Goal: Register for event/course

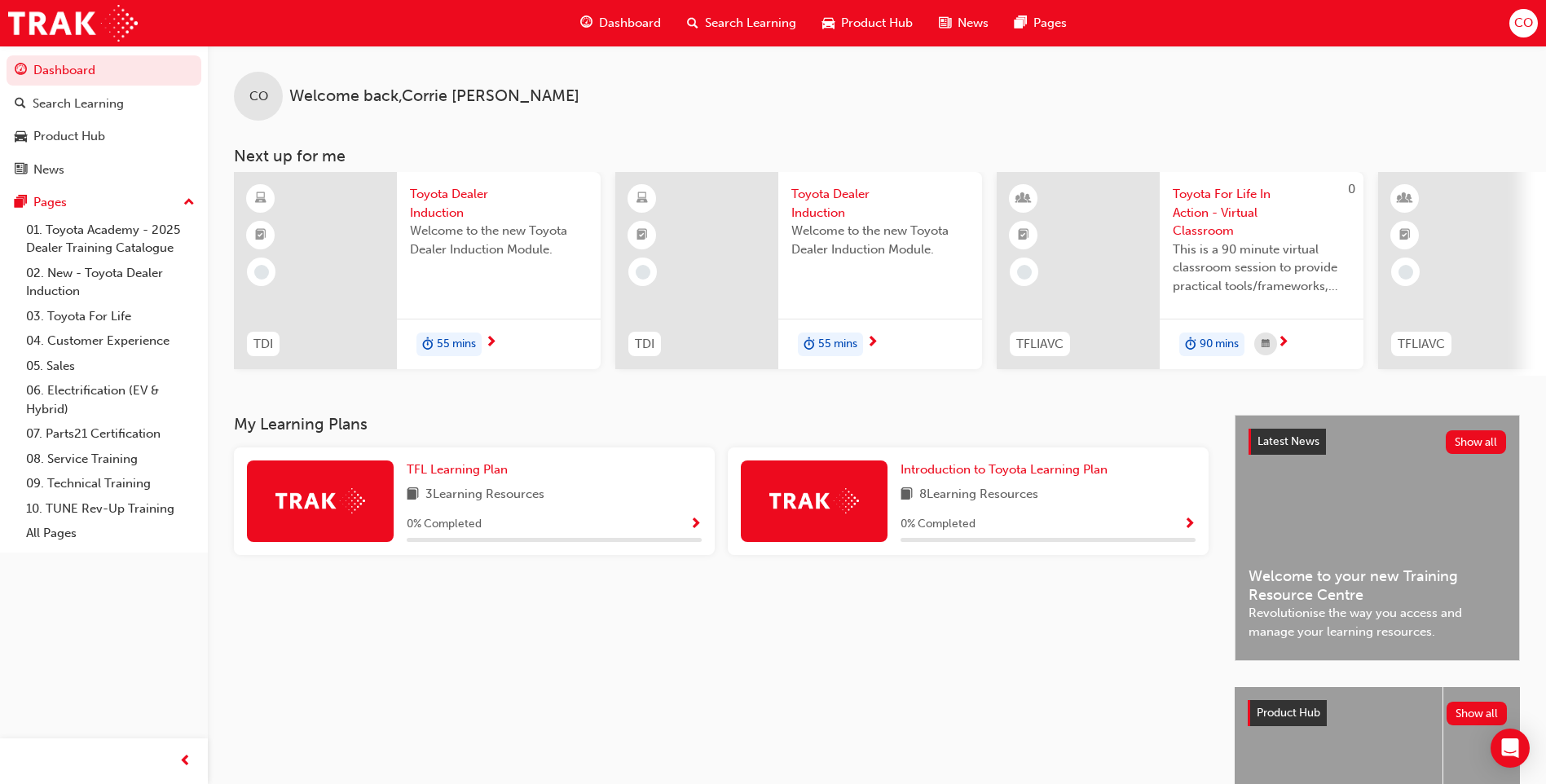
click at [1247, 214] on span "Toyota For Life In Action - Virtual Classroom" at bounding box center [1262, 212] width 178 height 55
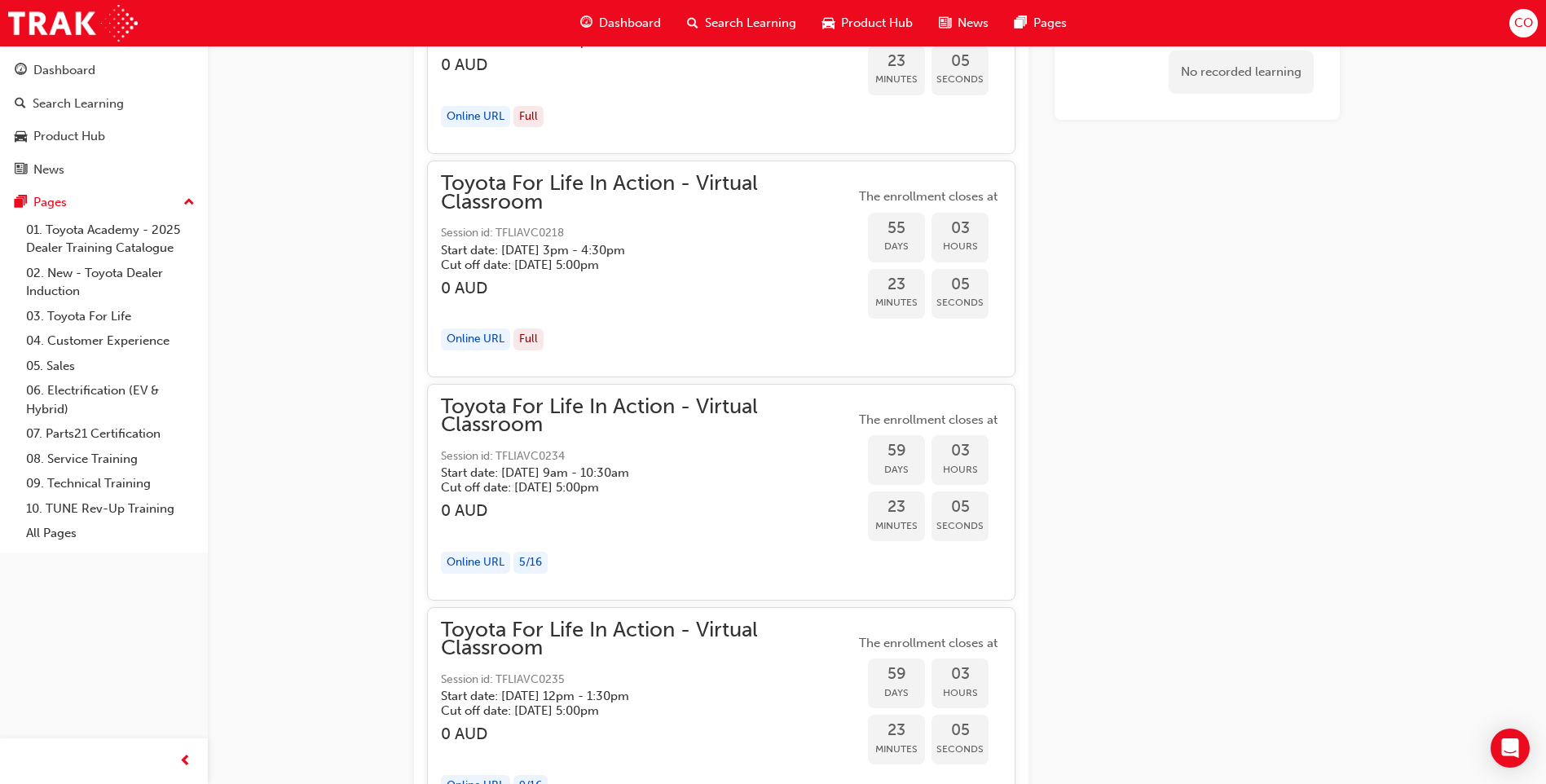
scroll to position [16363, 0]
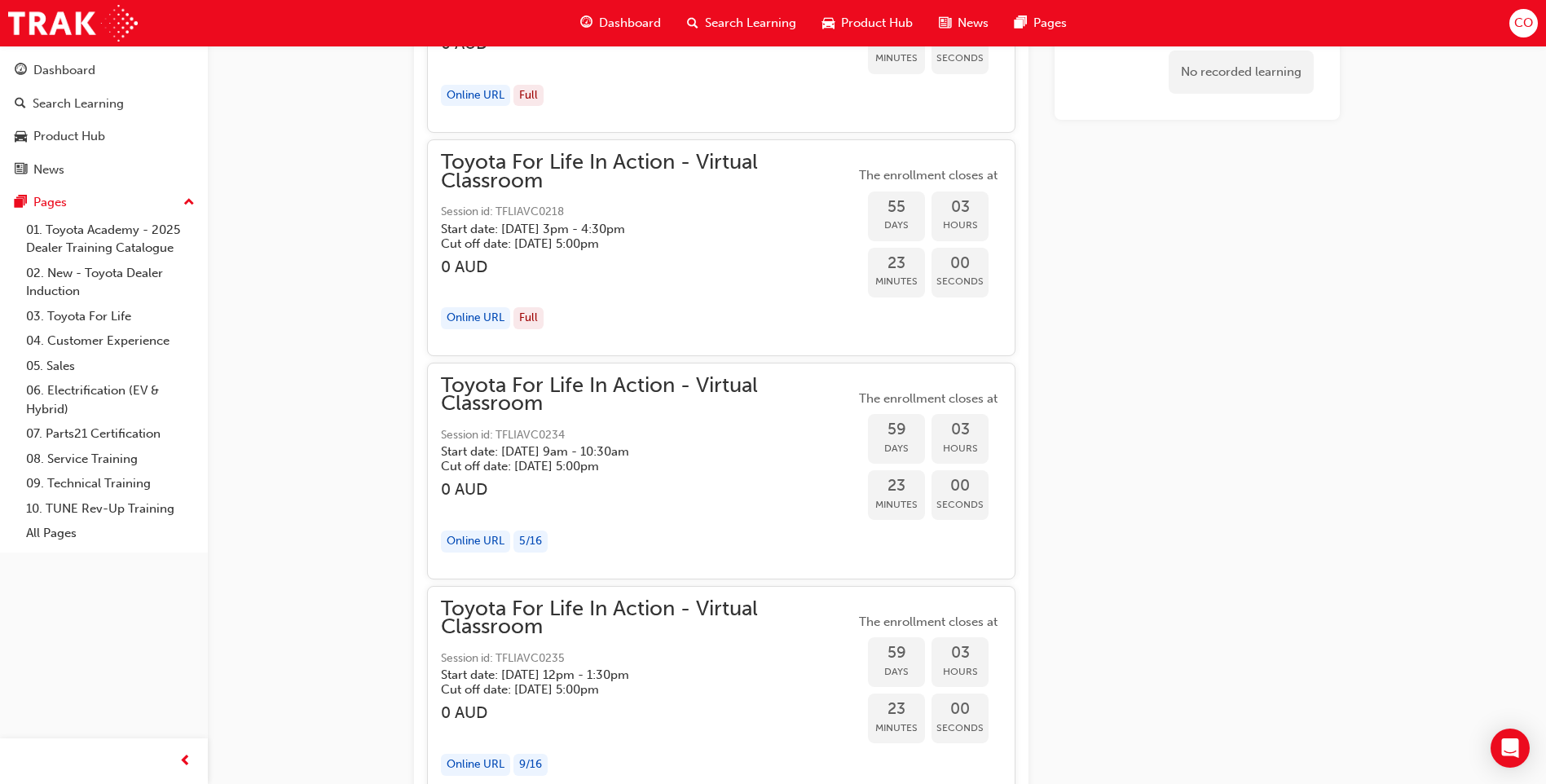
click at [578, 385] on span "Toyota For Life In Action - Virtual Classroom" at bounding box center [648, 395] width 414 height 37
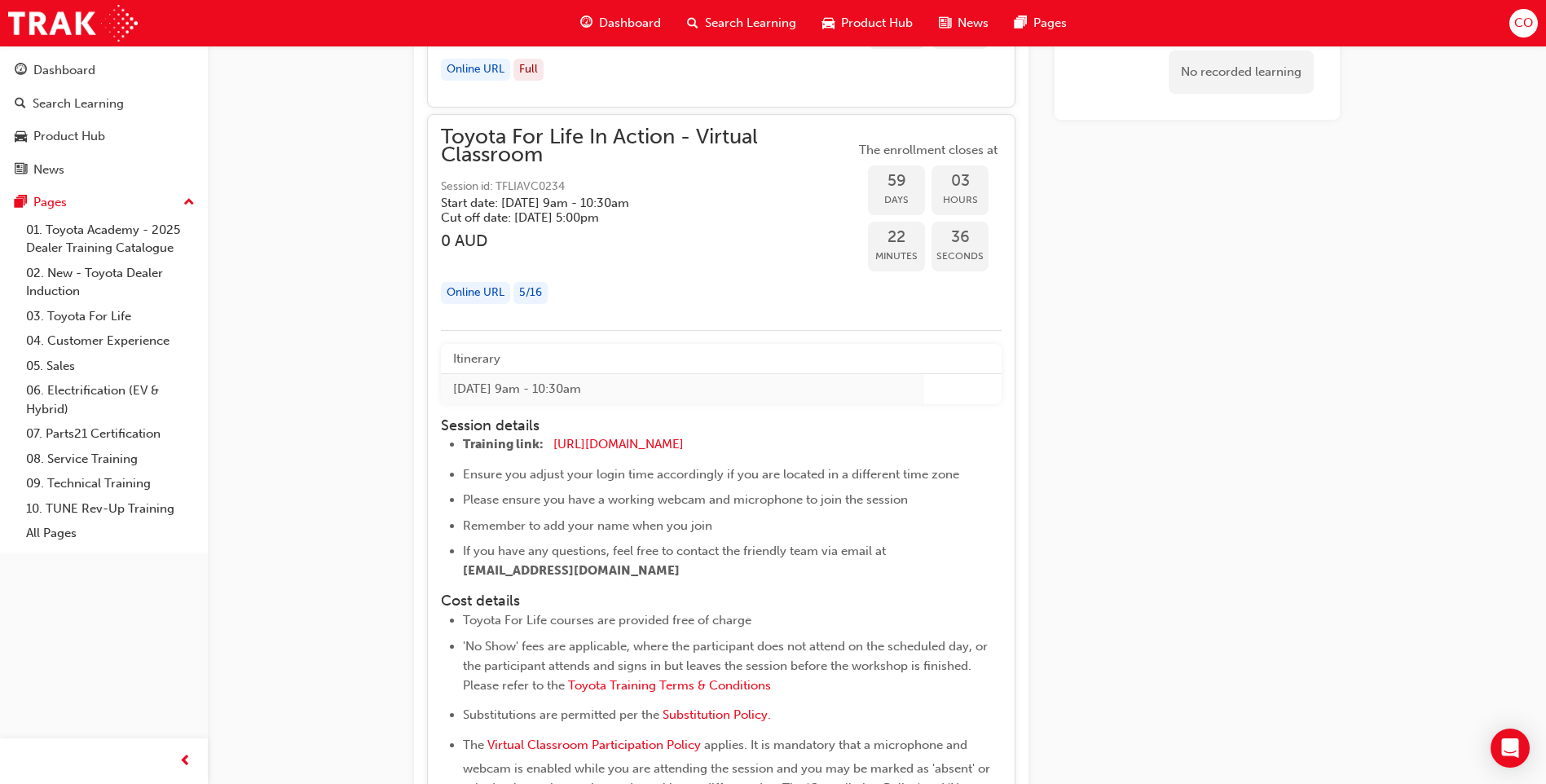
scroll to position [16607, 0]
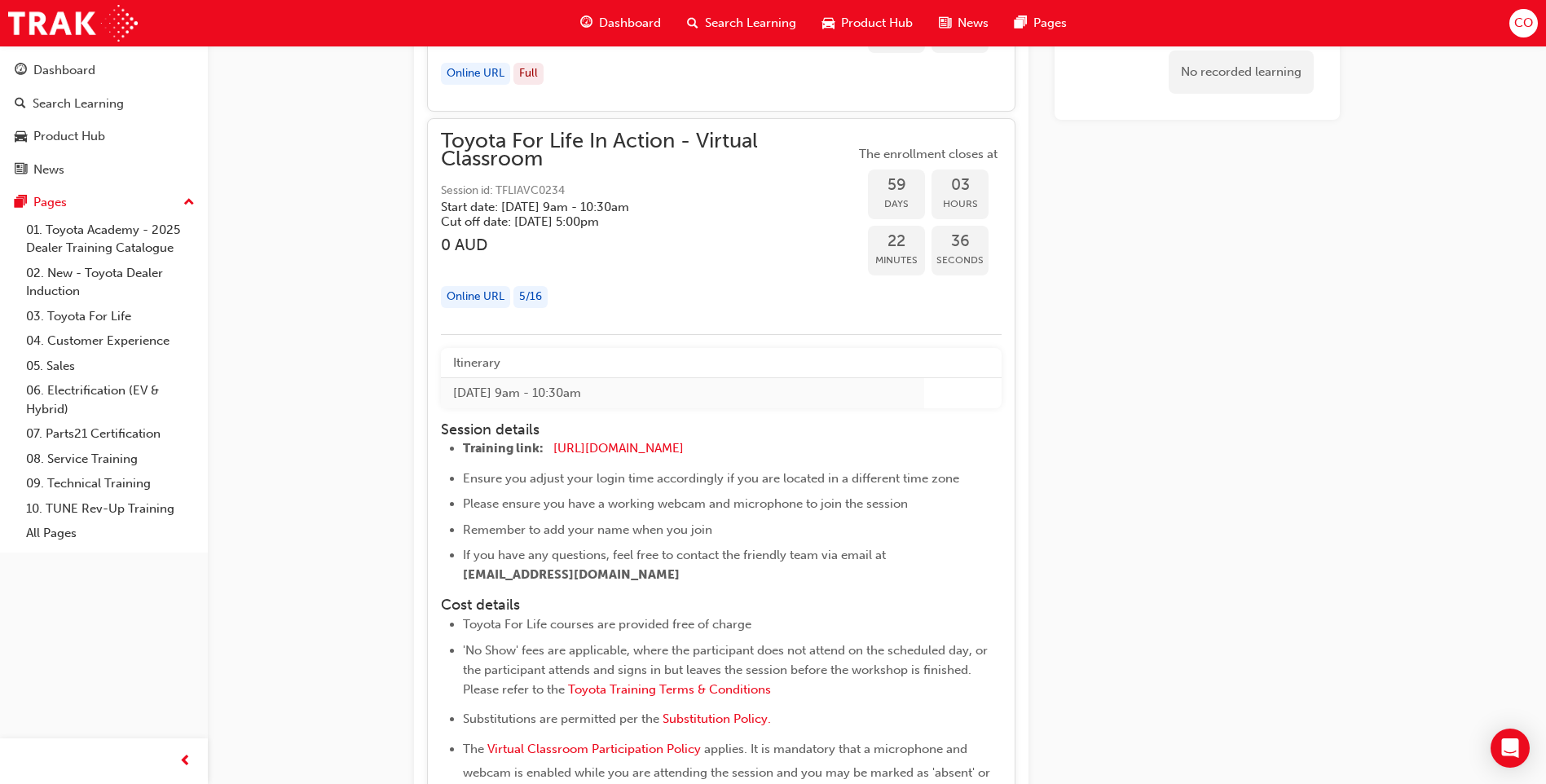
click at [487, 302] on div "Online URL" at bounding box center [476, 296] width 69 height 22
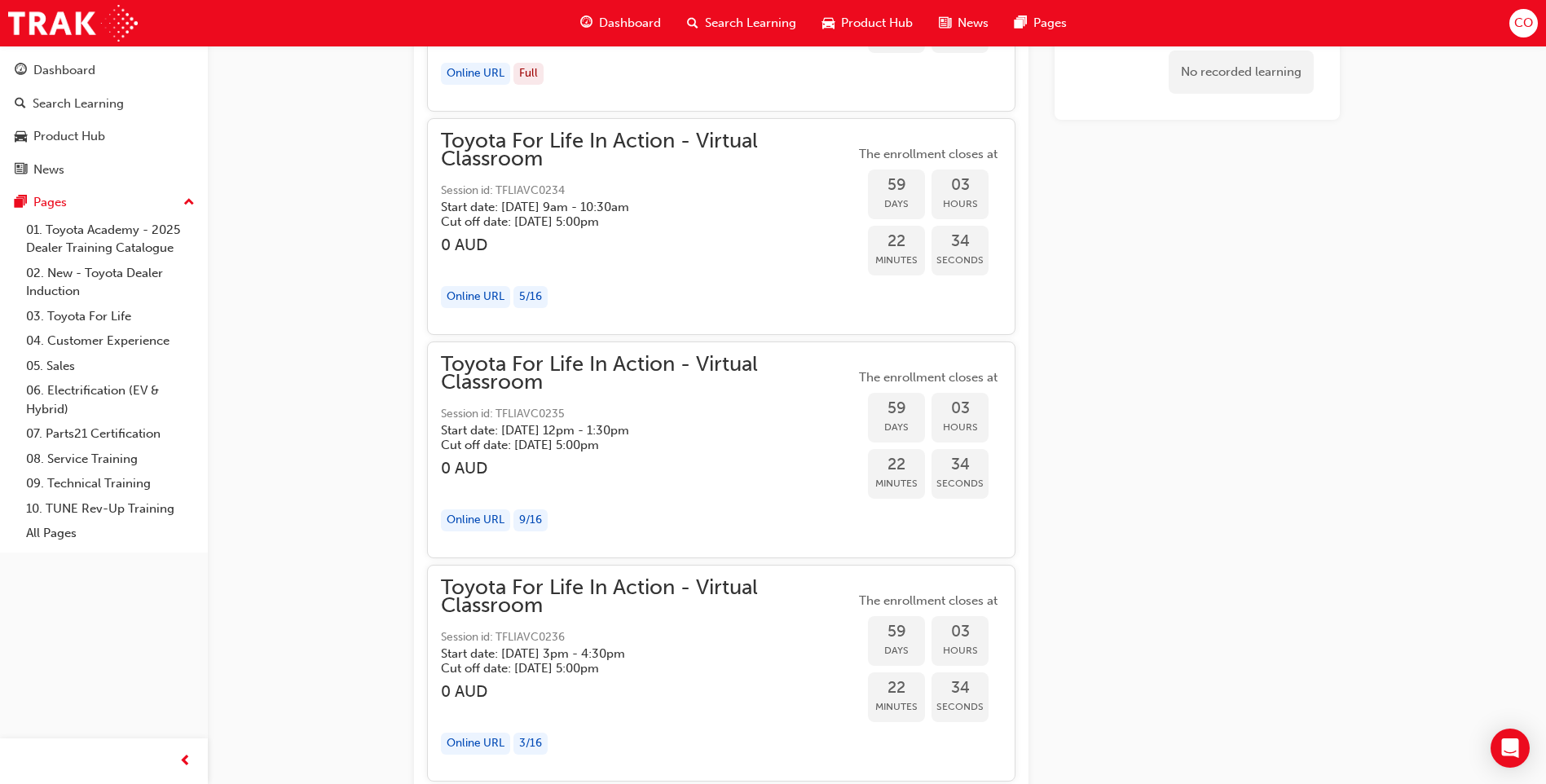
click at [477, 296] on div "Online URL" at bounding box center [476, 296] width 69 height 22
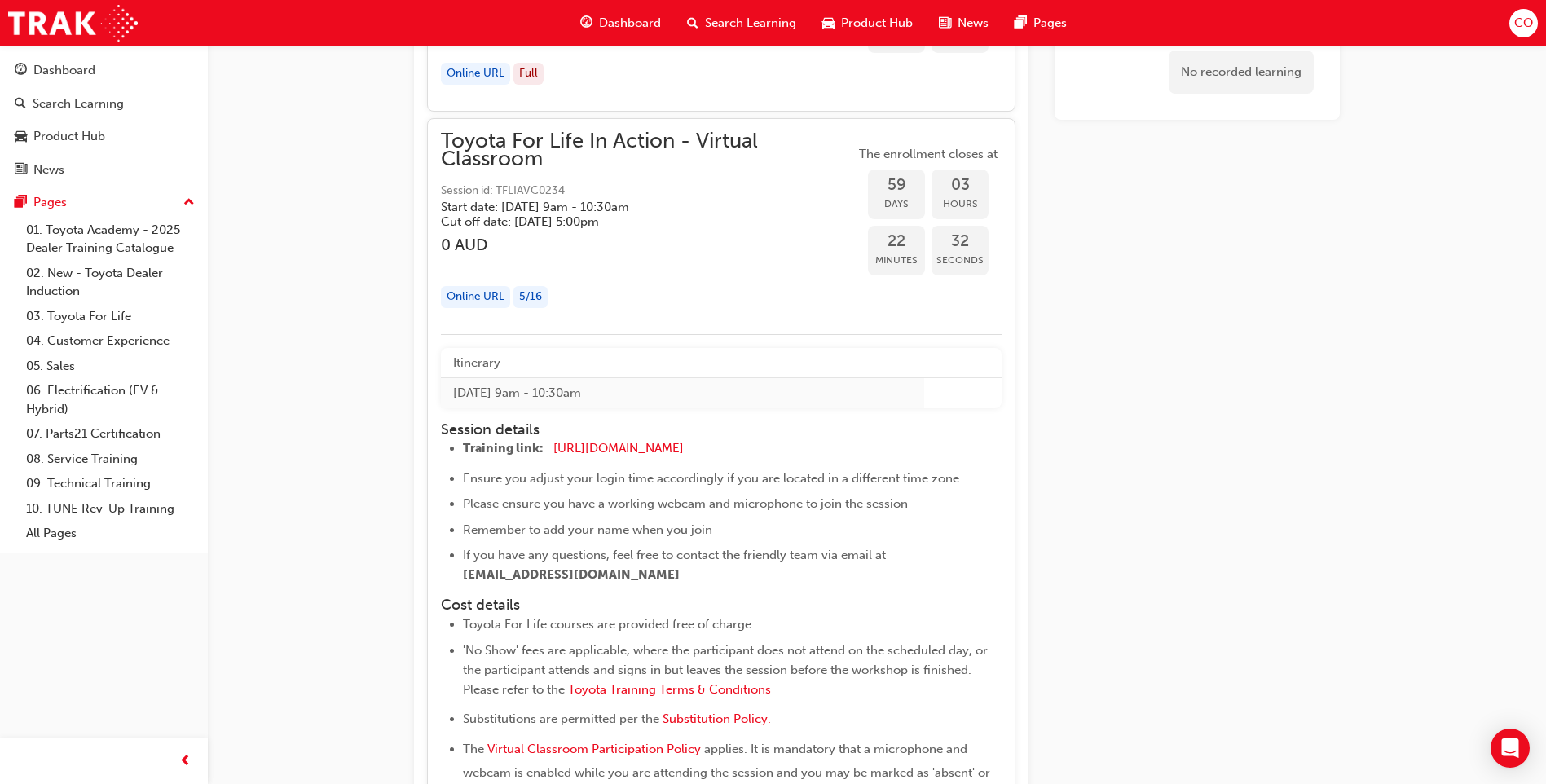
click at [522, 189] on span "Session id: TFLIAVC0234" at bounding box center [648, 190] width 414 height 18
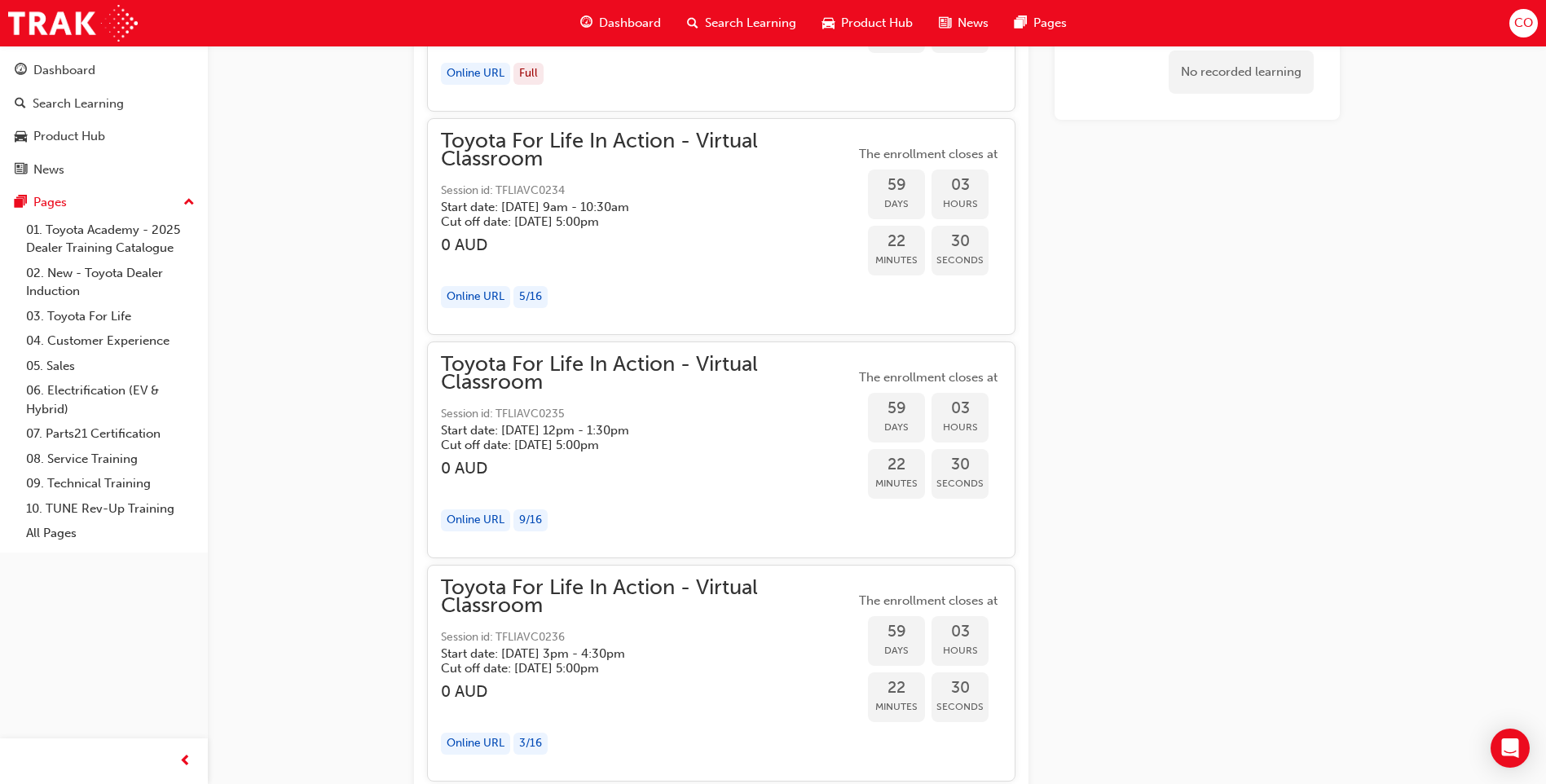
click at [893, 189] on span "59" at bounding box center [896, 185] width 57 height 18
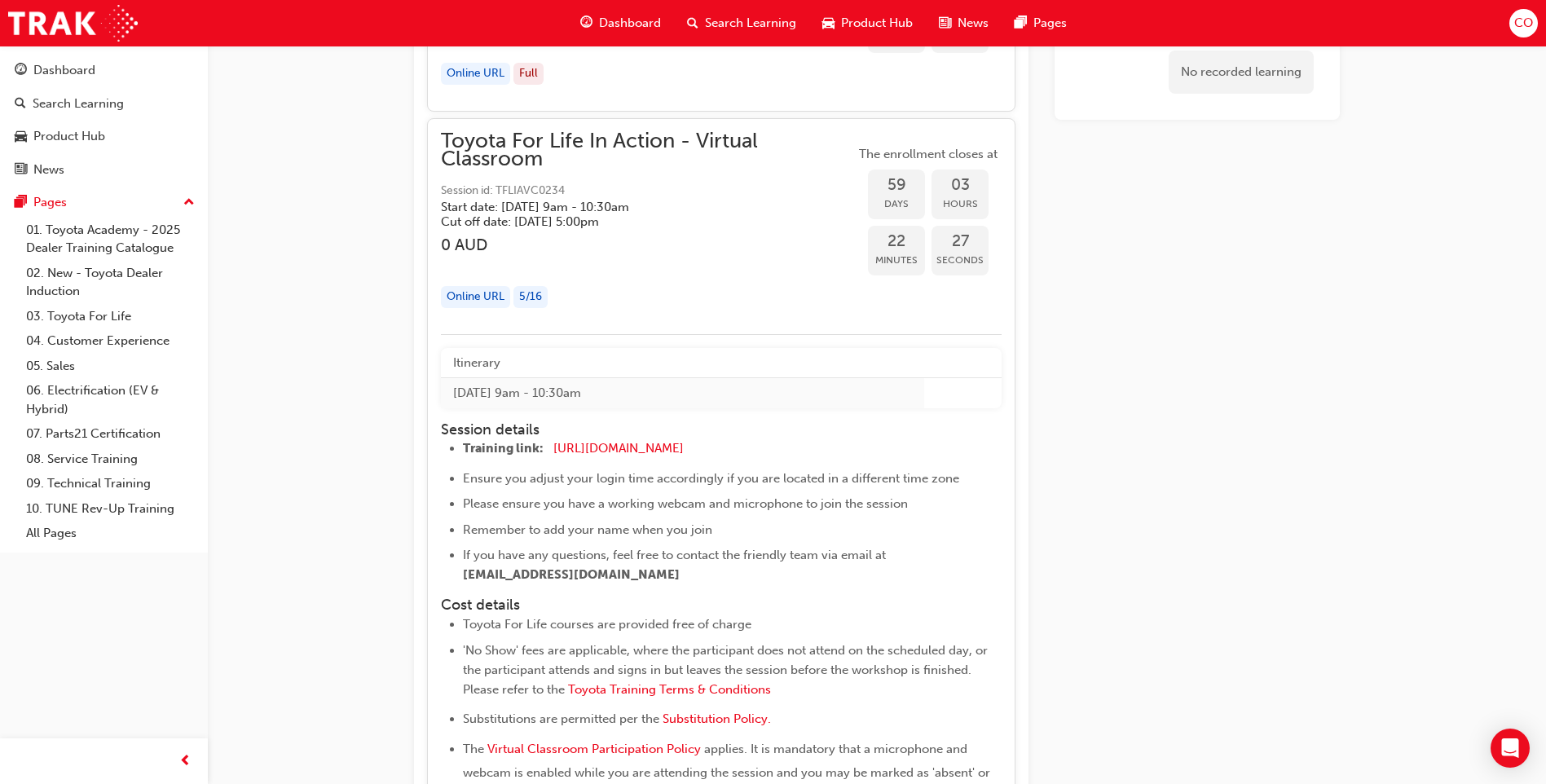
click at [656, 150] on span "Toyota For Life In Action - Virtual Classroom" at bounding box center [648, 151] width 414 height 37
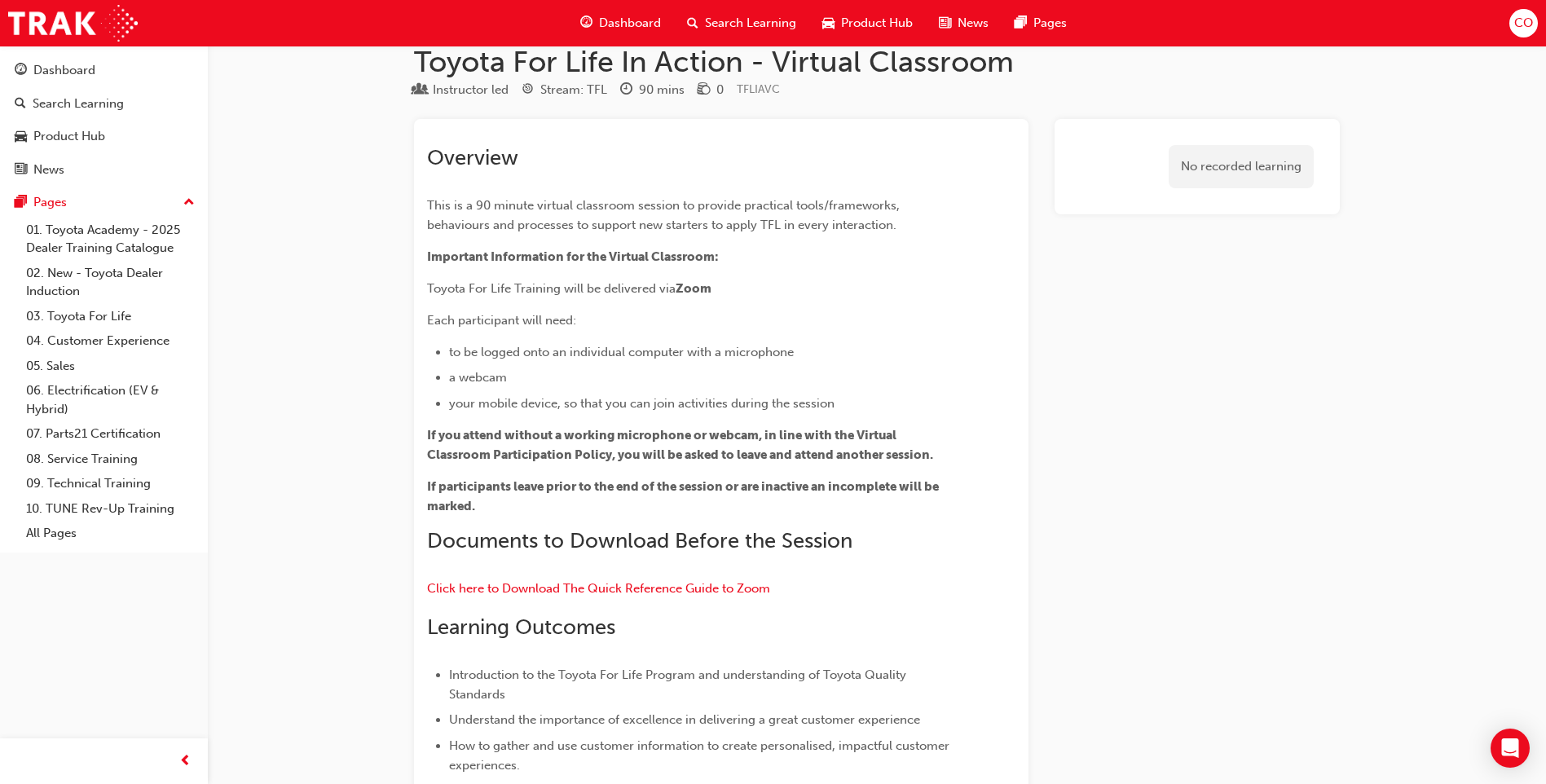
scroll to position [0, 0]
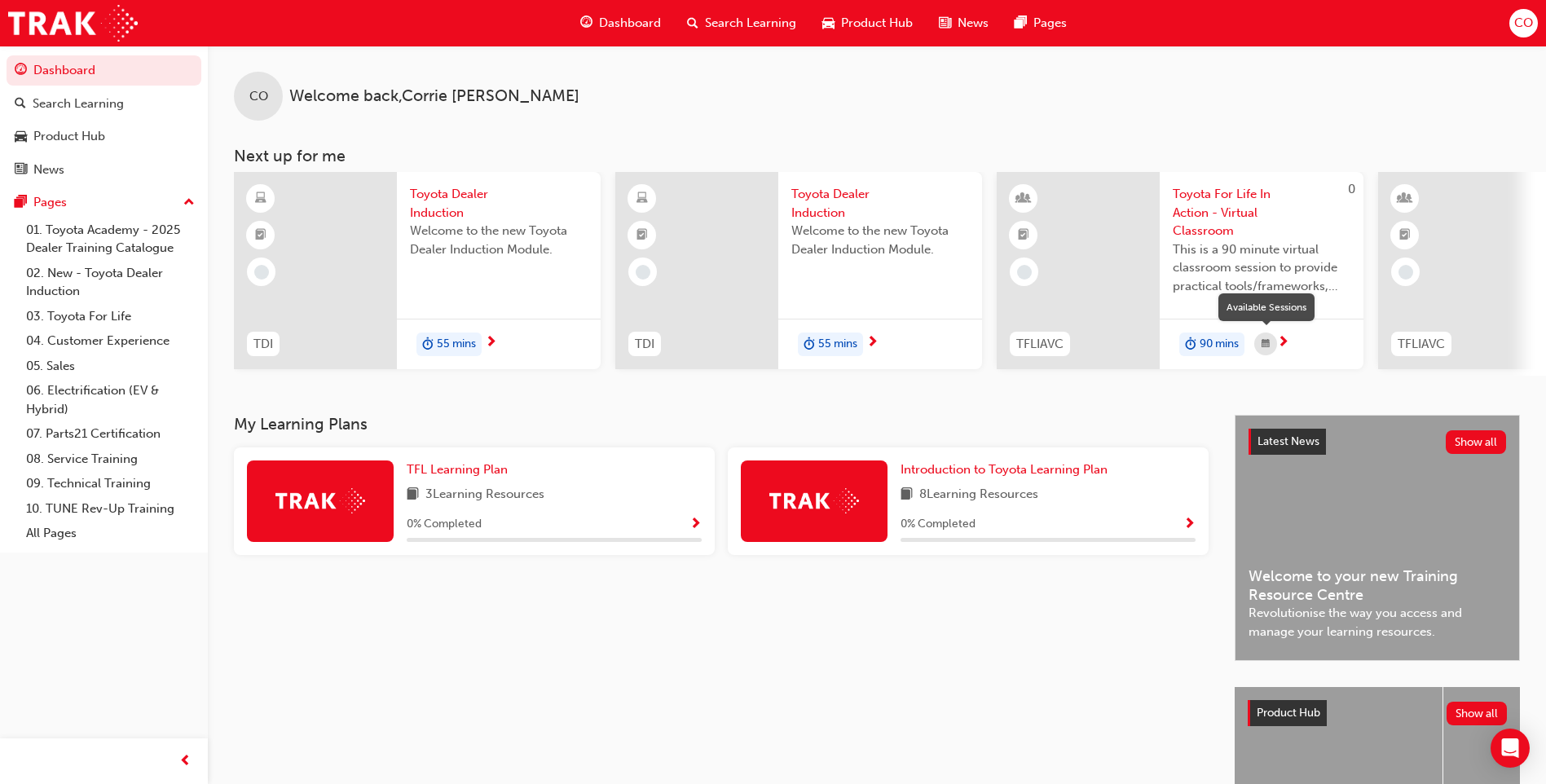
click at [1271, 342] on div "button" at bounding box center [1266, 344] width 23 height 23
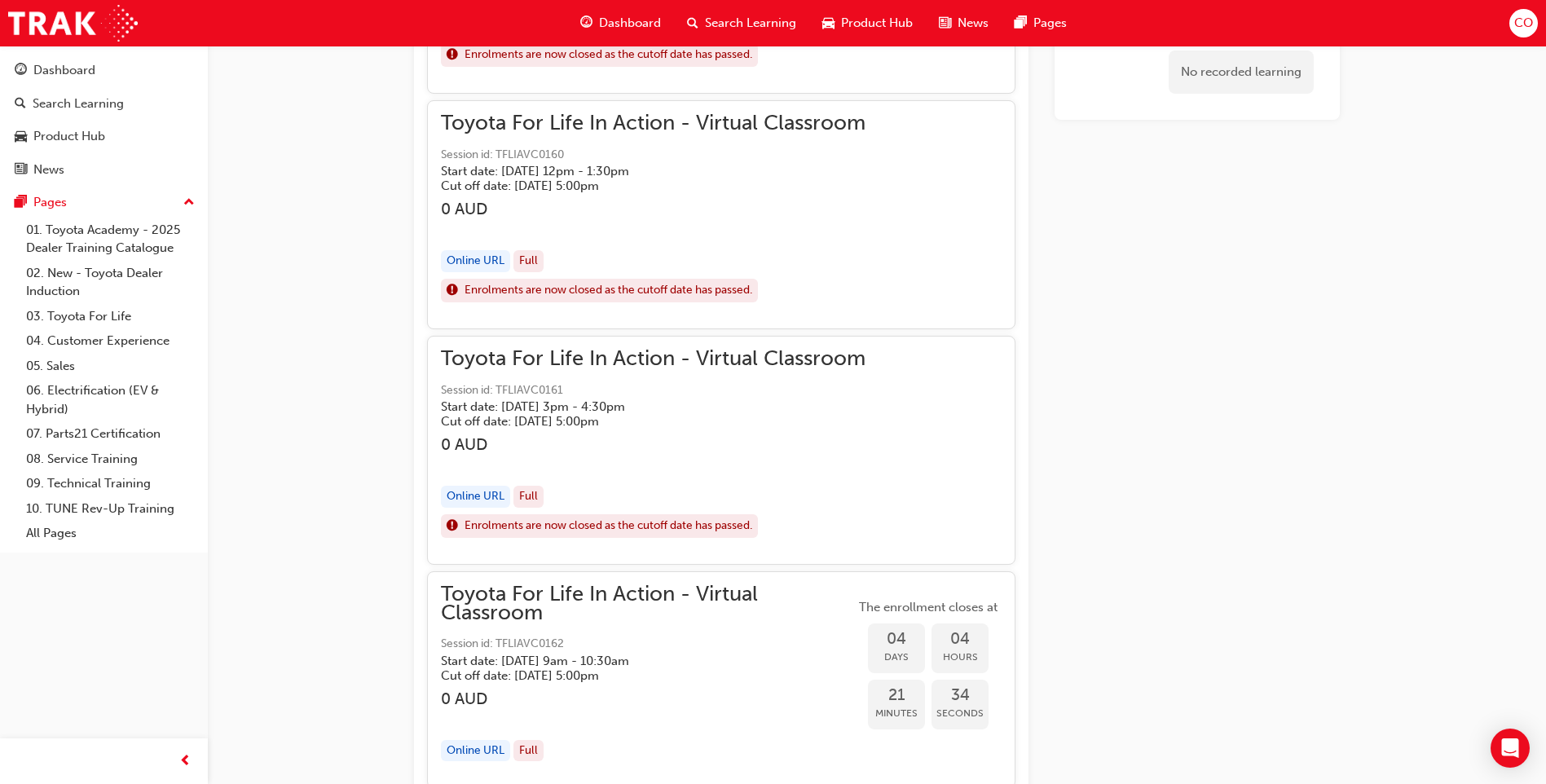
scroll to position [1780, 0]
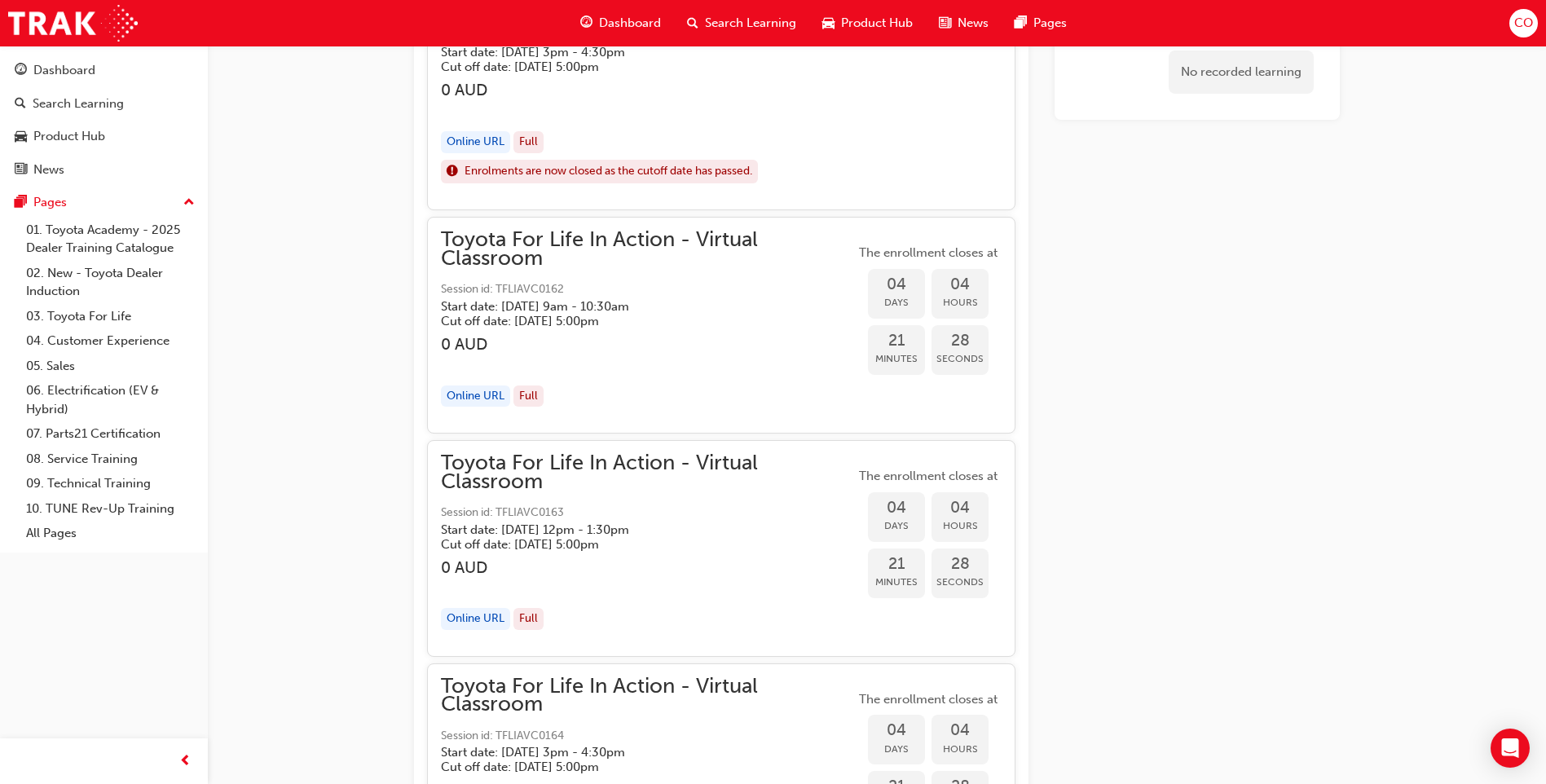
click at [468, 172] on span "Enrolments are now closed as the cutoff date has passed." at bounding box center [609, 171] width 288 height 18
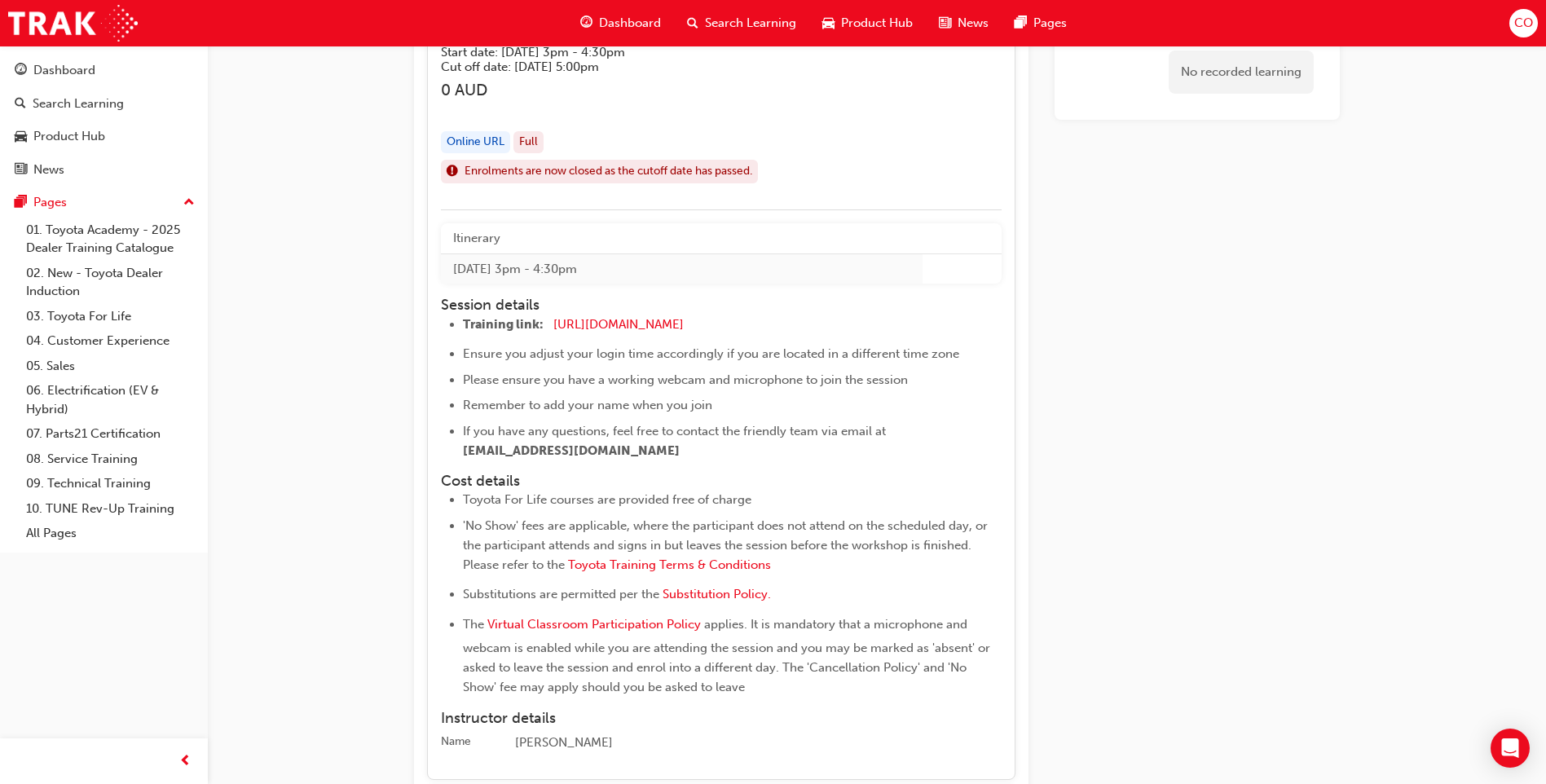
click at [468, 174] on span "Enrolments are now closed as the cutoff date has passed." at bounding box center [609, 171] width 288 height 18
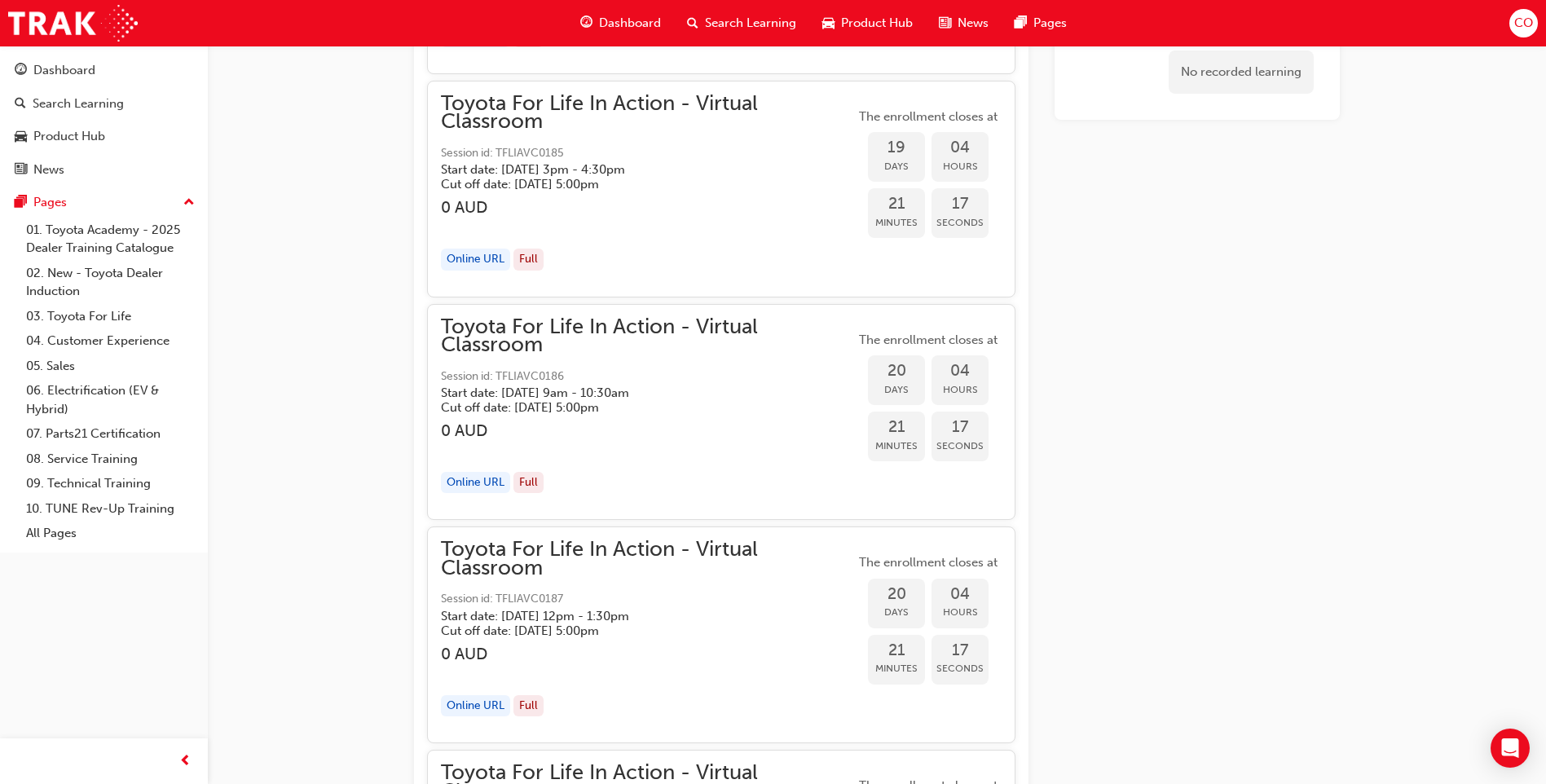
scroll to position [7076, 0]
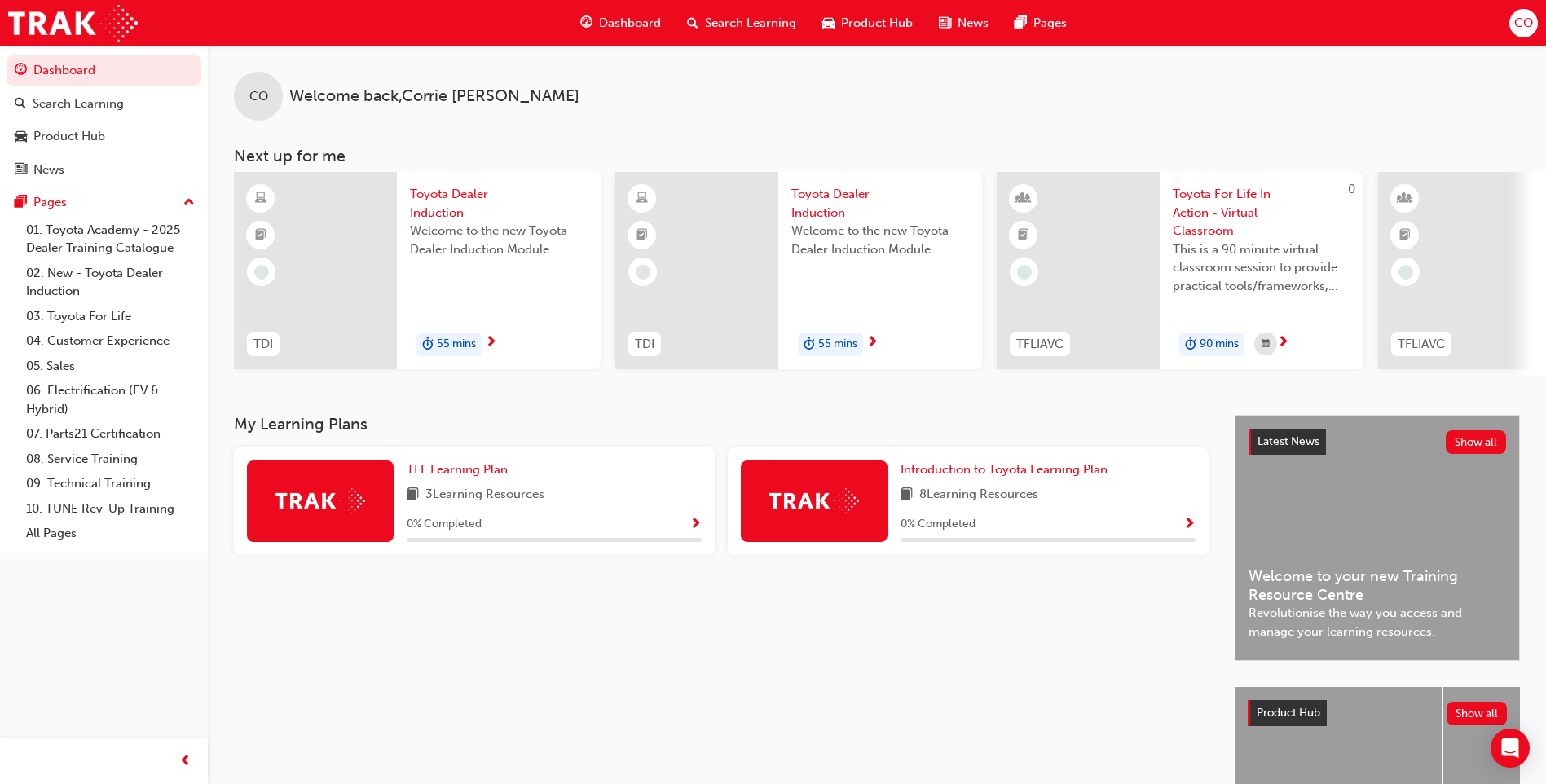
click at [1530, 23] on span "CO" at bounding box center [1523, 23] width 18 height 18
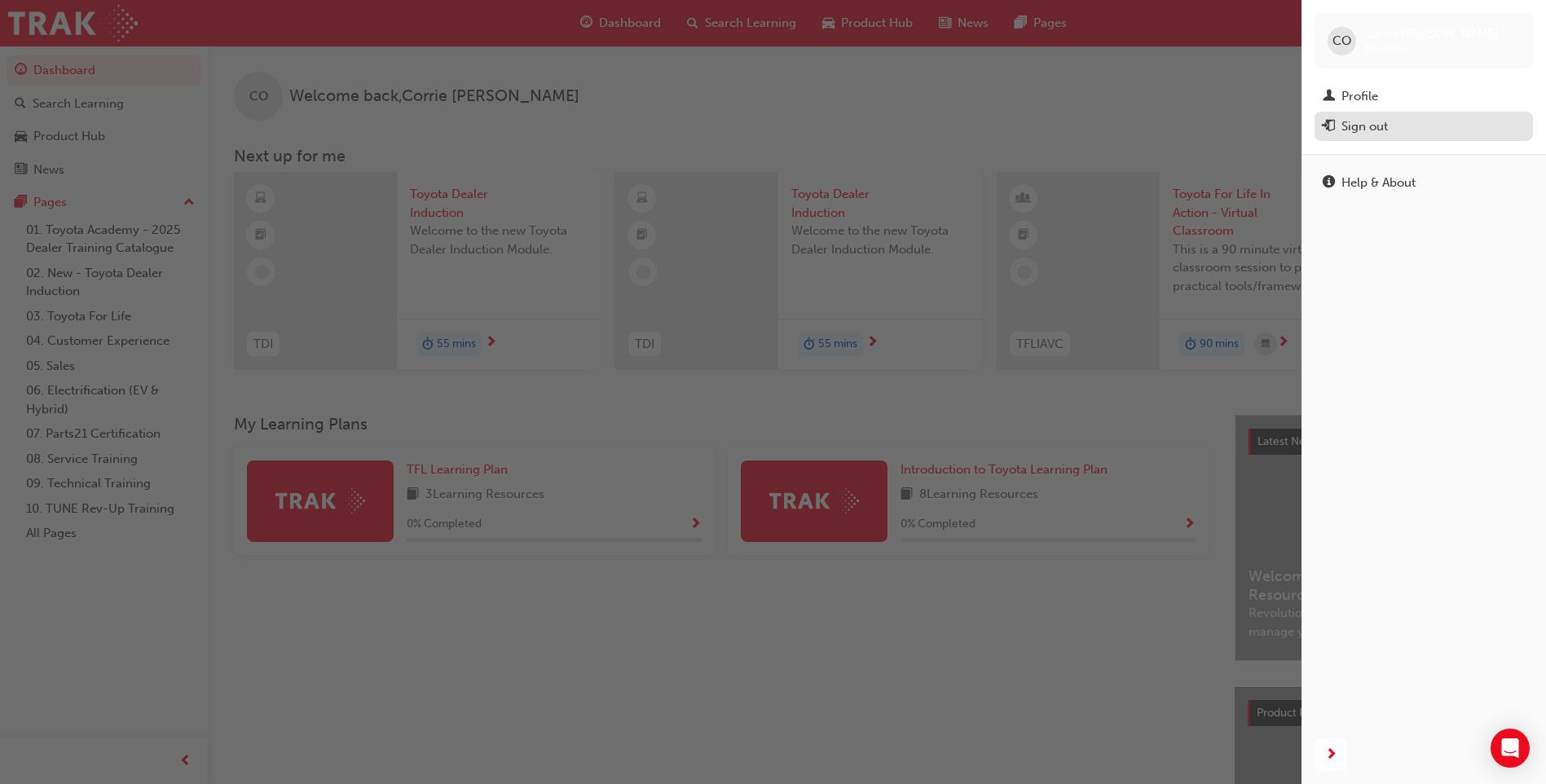
click at [1379, 131] on div "Sign out" at bounding box center [1364, 126] width 47 height 18
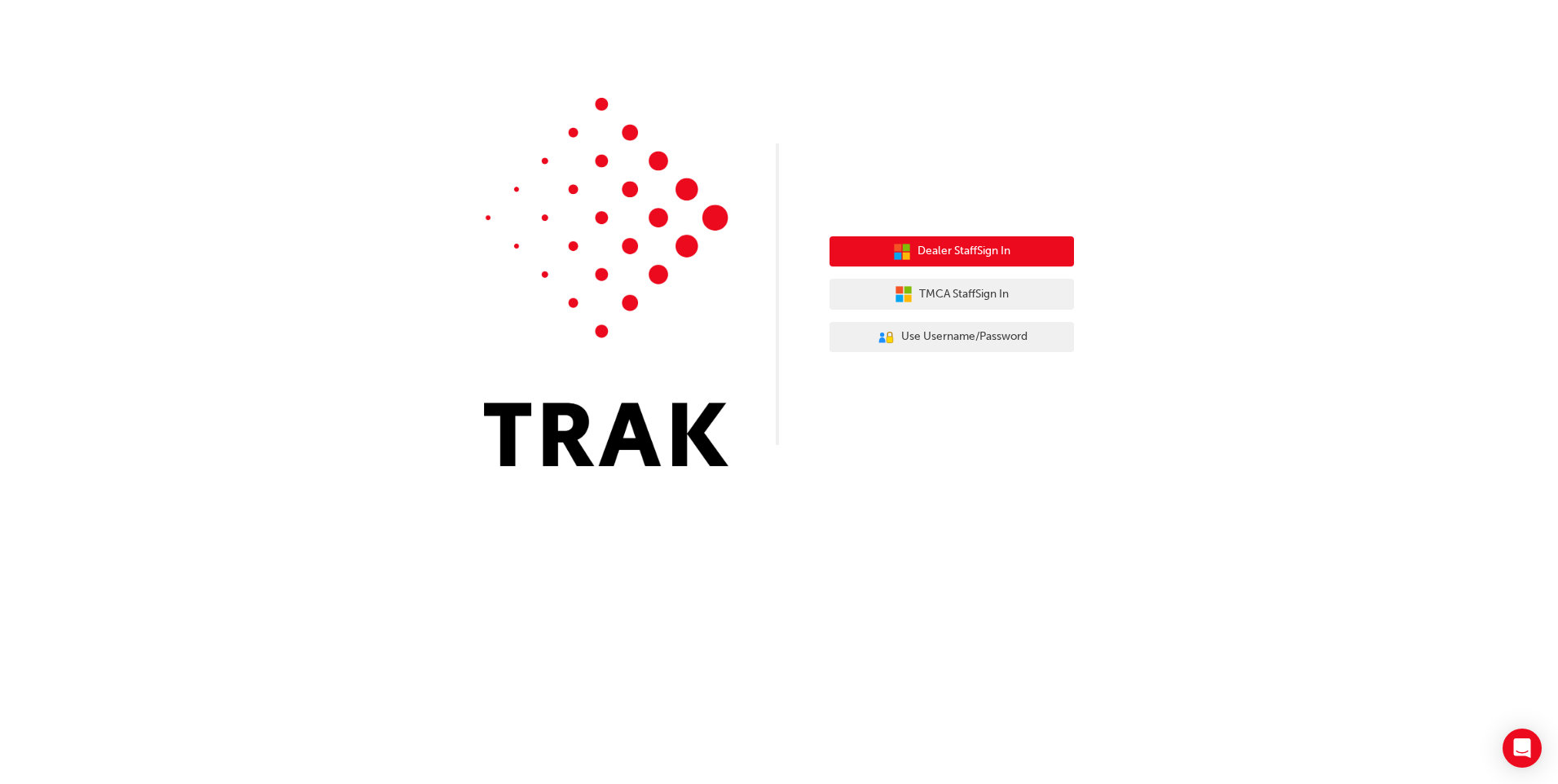
click at [930, 260] on span "Dealer Staff Sign In" at bounding box center [964, 251] width 93 height 18
